Goal: Task Accomplishment & Management: Manage account settings

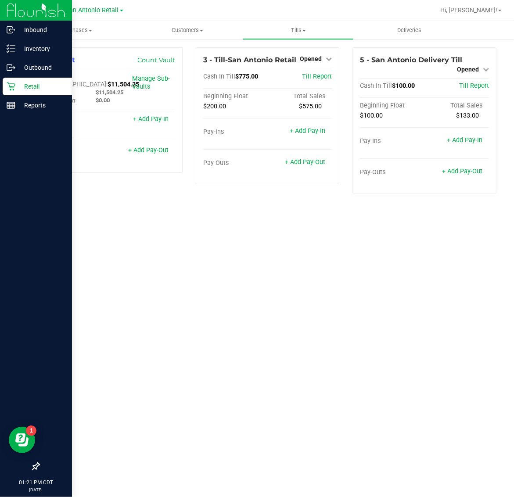
click at [11, 82] on icon at bounding box center [11, 86] width 9 height 9
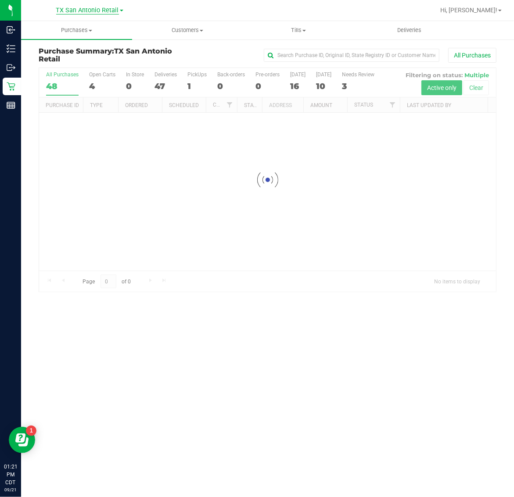
click at [77, 11] on span "TX San Antonio Retail" at bounding box center [87, 11] width 63 height 8
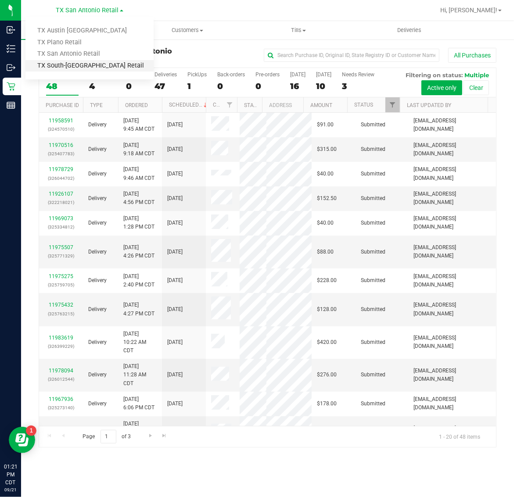
click at [67, 63] on link "TX South-[GEOGRAPHIC_DATA] Retail" at bounding box center [89, 66] width 128 height 12
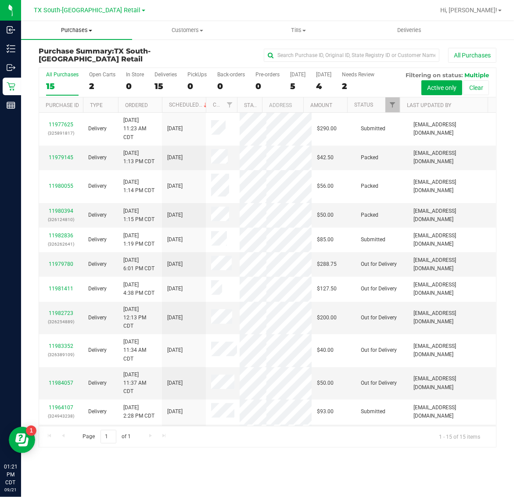
click at [78, 32] on span "Purchases" at bounding box center [76, 30] width 111 height 8
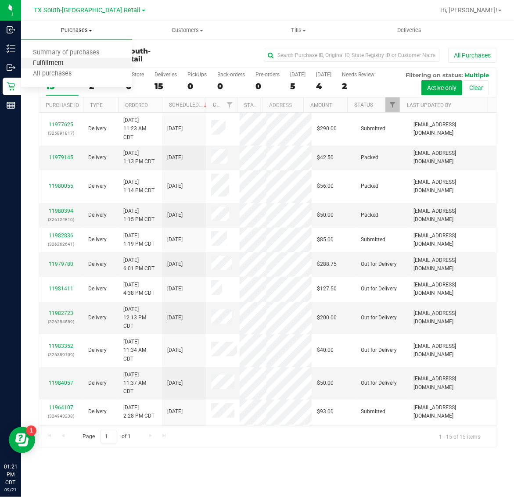
click at [74, 65] on span "Fulfillment" at bounding box center [48, 63] width 54 height 7
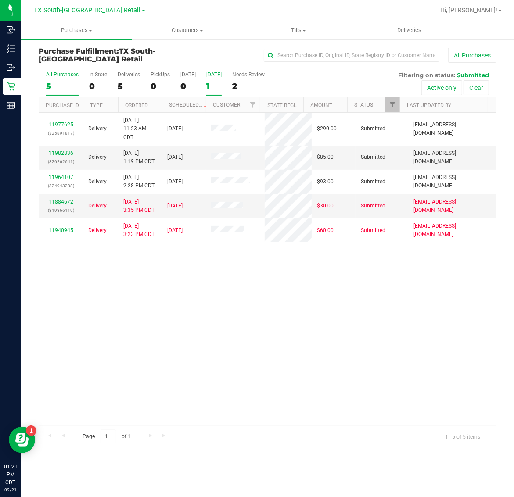
click at [222, 82] on div "1" at bounding box center [213, 86] width 15 height 10
click at [0, 0] on input "Tomorrow 1" at bounding box center [0, 0] width 0 height 0
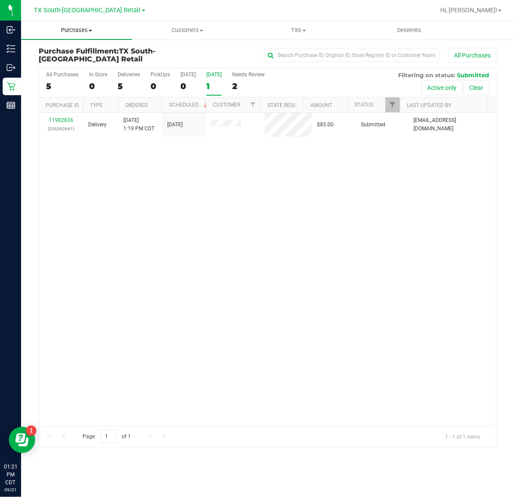
click at [71, 32] on span "Purchases" at bounding box center [76, 30] width 111 height 8
click at [71, 64] on span "Fulfillment" at bounding box center [48, 63] width 54 height 7
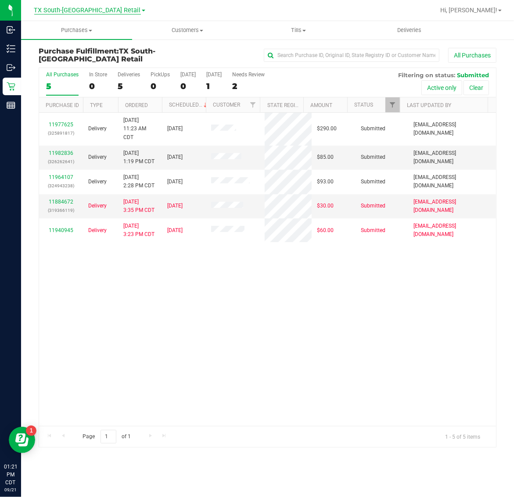
click at [75, 8] on span "TX South-[GEOGRAPHIC_DATA] Retail" at bounding box center [87, 11] width 107 height 8
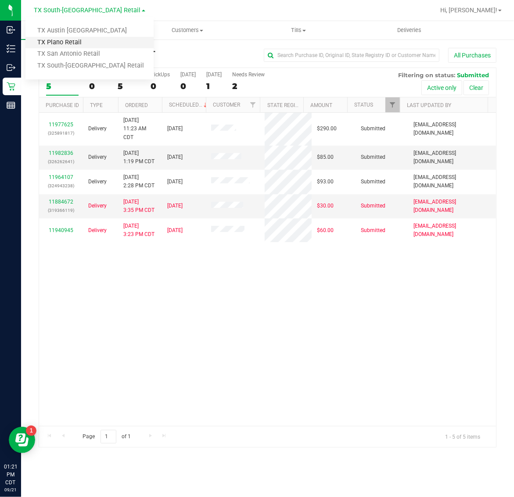
click at [71, 45] on link "TX Plano Retail" at bounding box center [89, 43] width 128 height 12
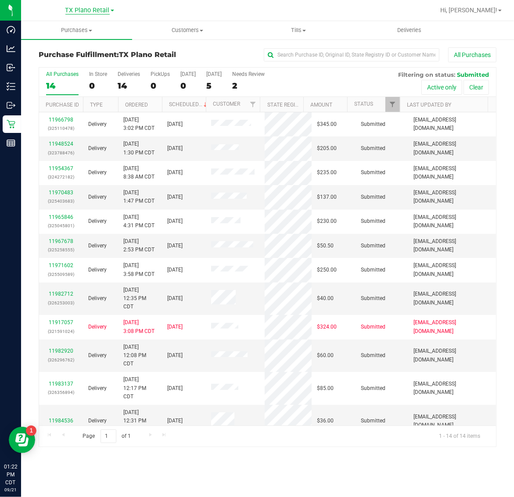
click at [83, 7] on span "TX Plano Retail" at bounding box center [87, 11] width 44 height 8
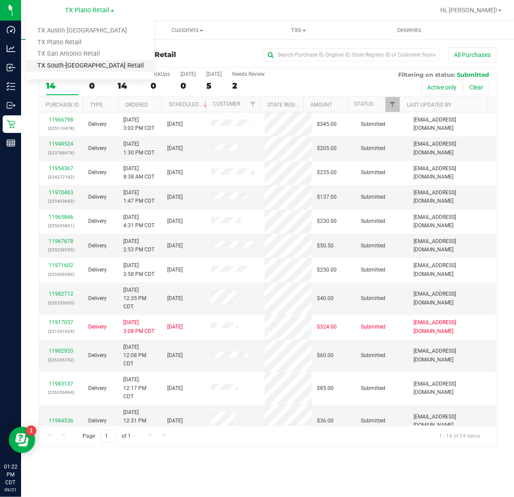
click at [75, 64] on link "TX South-[GEOGRAPHIC_DATA] Retail" at bounding box center [89, 66] width 128 height 12
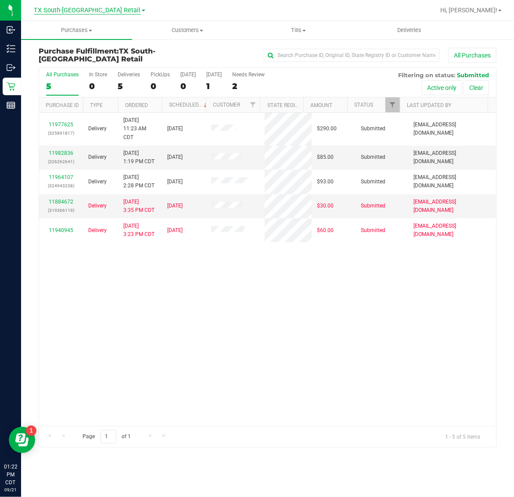
click at [80, 10] on span "TX South-[GEOGRAPHIC_DATA] Retail" at bounding box center [87, 11] width 107 height 8
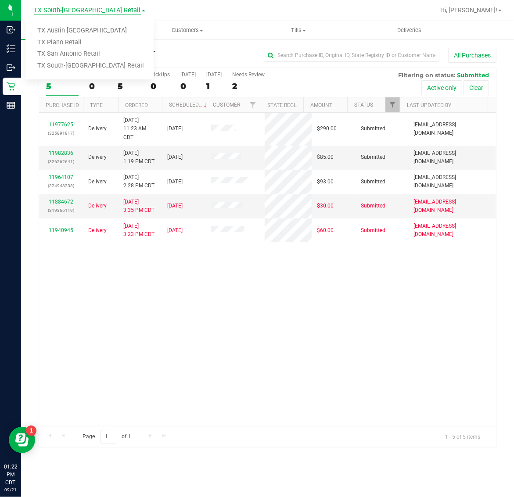
click at [76, 10] on span "TX South-[GEOGRAPHIC_DATA] Retail" at bounding box center [87, 11] width 107 height 8
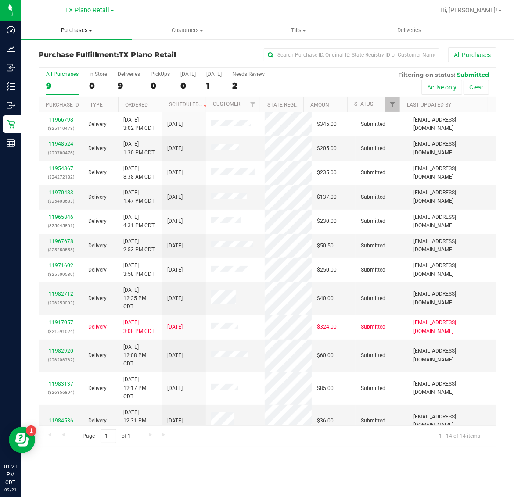
click at [77, 31] on span "Purchases" at bounding box center [76, 30] width 111 height 8
